Goal: Task Accomplishment & Management: Manage account settings

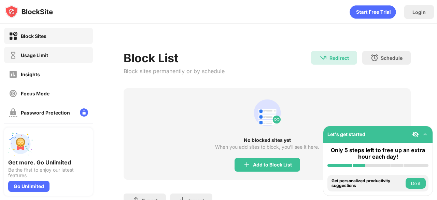
click at [23, 48] on div "Usage Limit" at bounding box center [48, 55] width 89 height 16
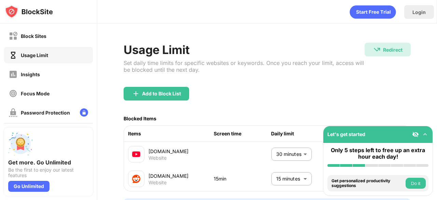
click at [275, 167] on div "[DOMAIN_NAME] Website 15min 15 minutes ** ​ Limit reached" at bounding box center [267, 178] width 287 height 25
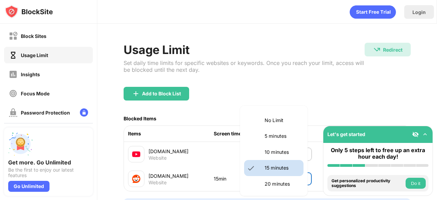
click at [272, 172] on body "Block Sites Usage Limit Insights Focus Mode Password Protection Custom Block Pa…" at bounding box center [218, 100] width 437 height 200
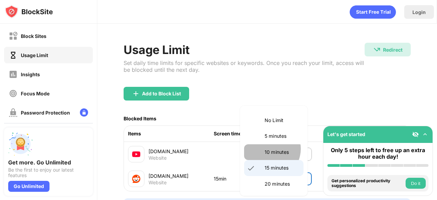
click at [268, 149] on p "10 minutes" at bounding box center [282, 152] width 35 height 8
type input "**"
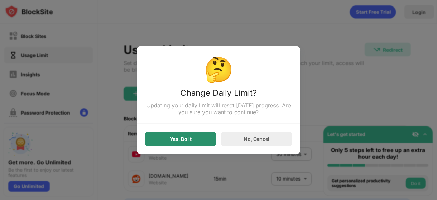
click at [205, 140] on div "Yes, Do It" at bounding box center [181, 139] width 72 height 14
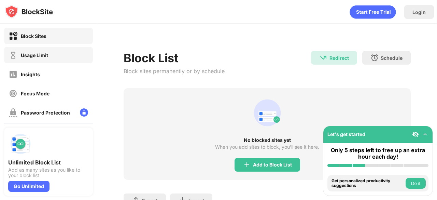
click at [61, 56] on div "Usage Limit" at bounding box center [48, 55] width 89 height 16
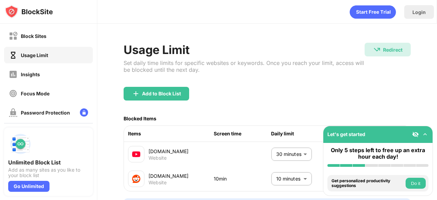
scroll to position [43, 0]
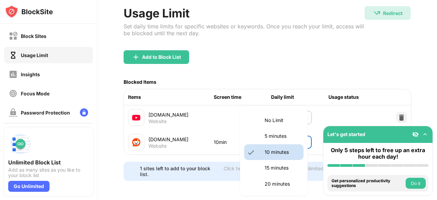
click at [277, 135] on body "Block Sites Usage Limit Insights Focus Mode Password Protection Custom Block Pa…" at bounding box center [218, 100] width 437 height 200
click at [226, 119] on div at bounding box center [218, 100] width 437 height 200
click at [281, 140] on body "Block Sites Usage Limit Insights Focus Mode Password Protection Custom Block Pa…" at bounding box center [218, 100] width 437 height 200
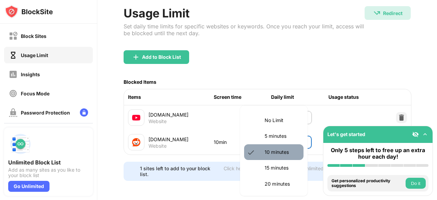
drag, startPoint x: 278, startPoint y: 158, endPoint x: 274, endPoint y: 161, distance: 5.3
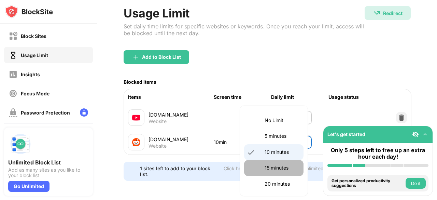
click at [274, 161] on li "15 minutes" at bounding box center [273, 168] width 59 height 16
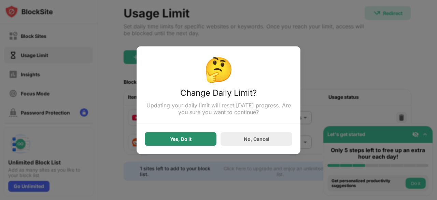
click at [200, 141] on div "Yes, Do It" at bounding box center [181, 139] width 72 height 14
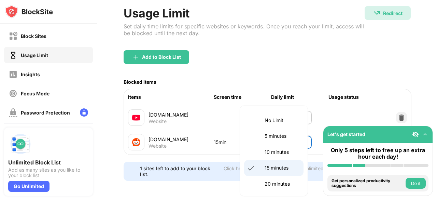
click at [281, 138] on body "Block Sites Usage Limit Insights Focus Mode Password Protection Custom Block Pa…" at bounding box center [218, 100] width 437 height 200
click at [268, 151] on p "10 minutes" at bounding box center [282, 152] width 35 height 8
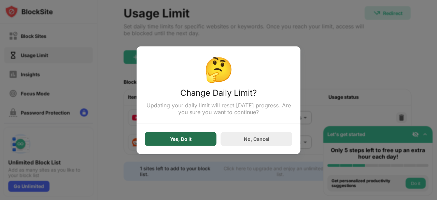
click at [197, 136] on div "Yes, Do It" at bounding box center [181, 139] width 72 height 14
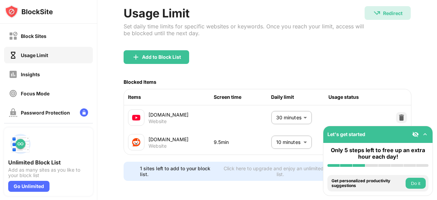
click at [276, 132] on body "Block Sites Usage Limit Insights Focus Mode Password Protection Custom Block Pa…" at bounding box center [218, 100] width 437 height 200
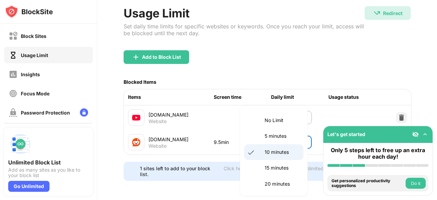
click at [275, 139] on p "5 minutes" at bounding box center [282, 136] width 35 height 8
type input "*"
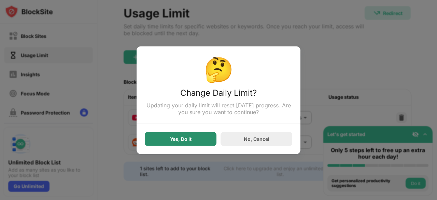
click at [177, 140] on div "Yes, Do It" at bounding box center [181, 138] width 22 height 5
